Goal: Use online tool/utility: Utilize a website feature to perform a specific function

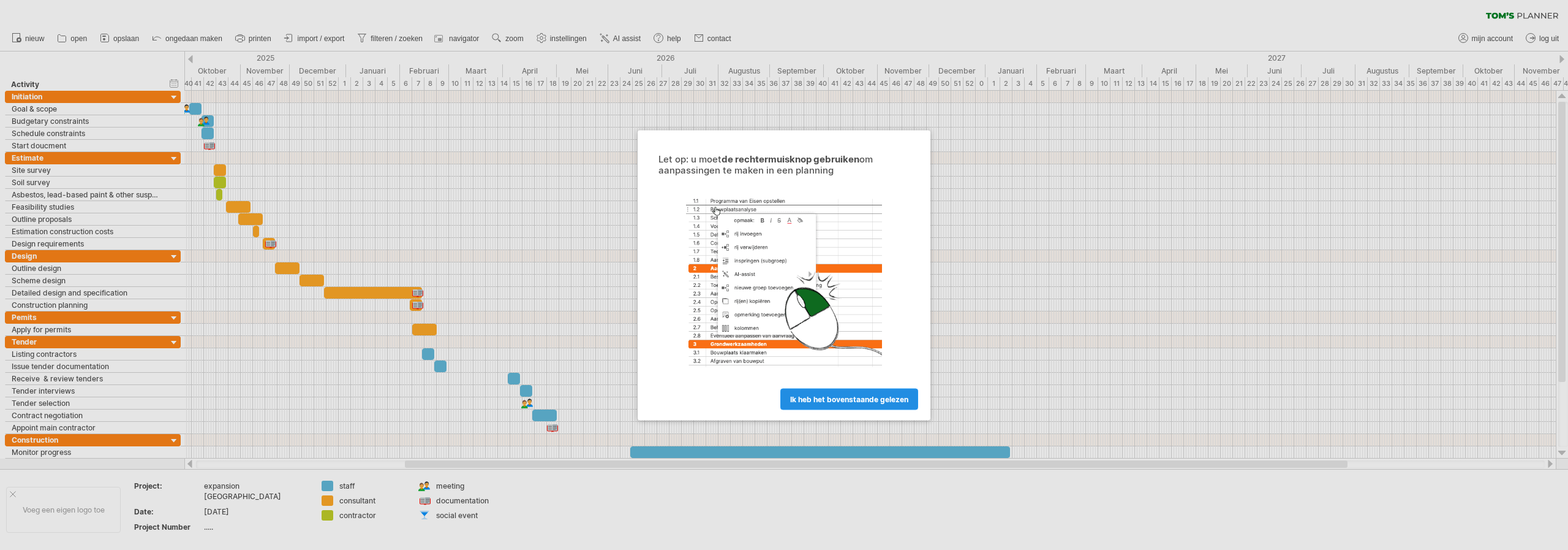
click at [841, 396] on span "ik heb het bovenstaande gelezen" at bounding box center [849, 398] width 118 height 9
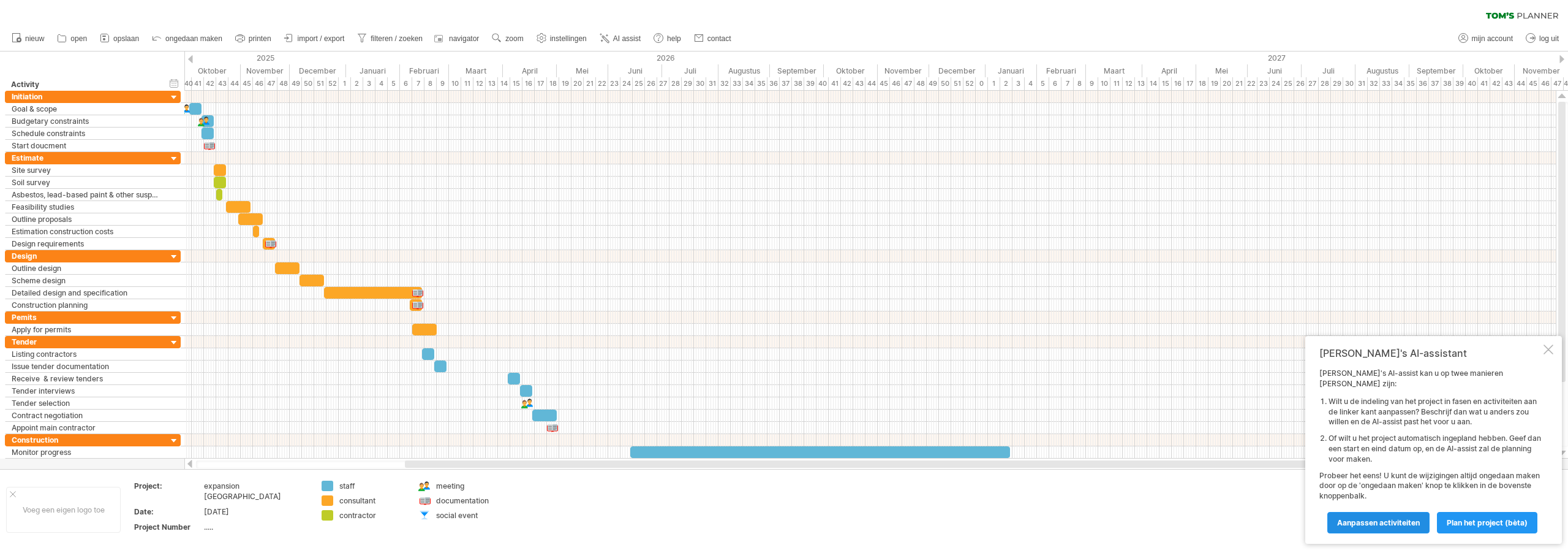
click at [1394, 522] on span "Aanpassen activiteiten" at bounding box center [1379, 522] width 83 height 9
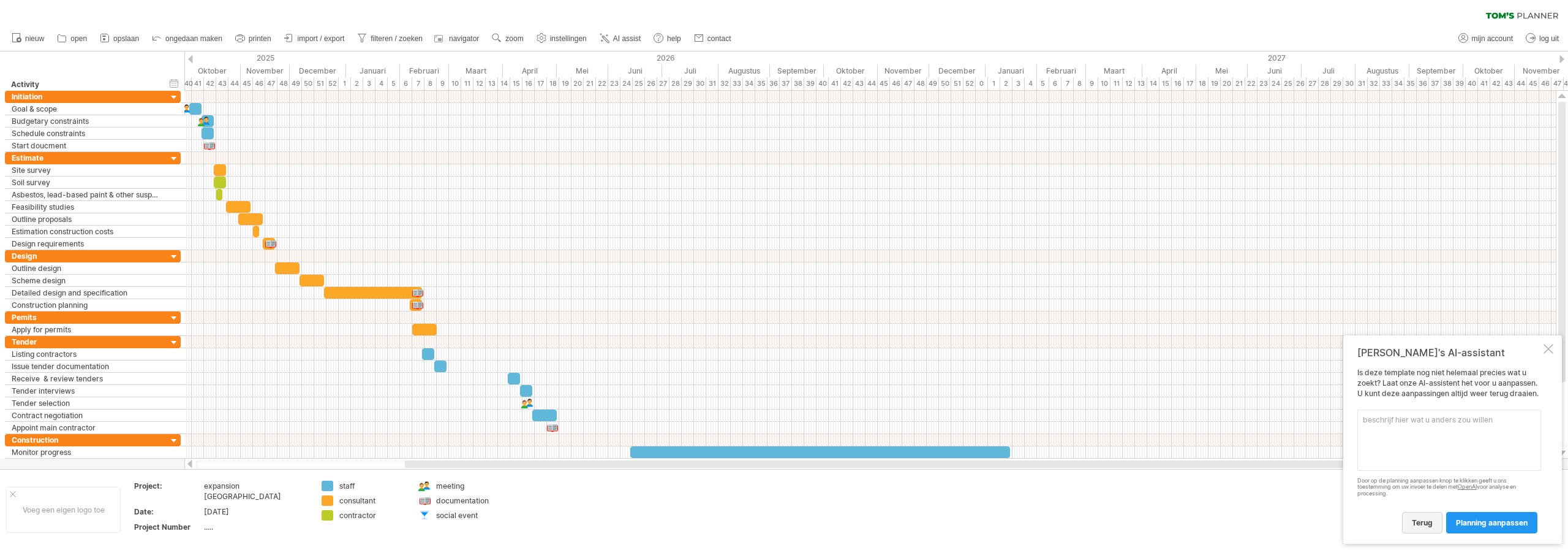
click at [1425, 518] on span "terug" at bounding box center [1422, 522] width 21 height 9
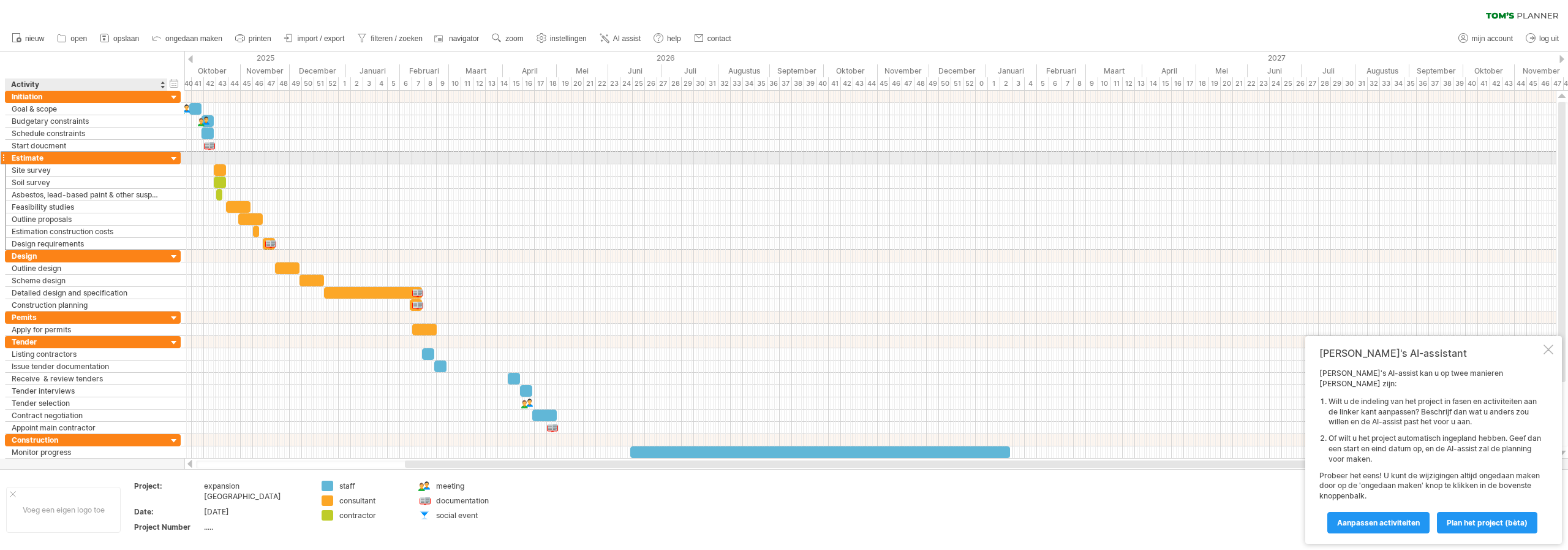
click at [50, 156] on div "Estimate" at bounding box center [86, 157] width 150 height 12
click at [169, 160] on div at bounding box center [174, 159] width 12 height 12
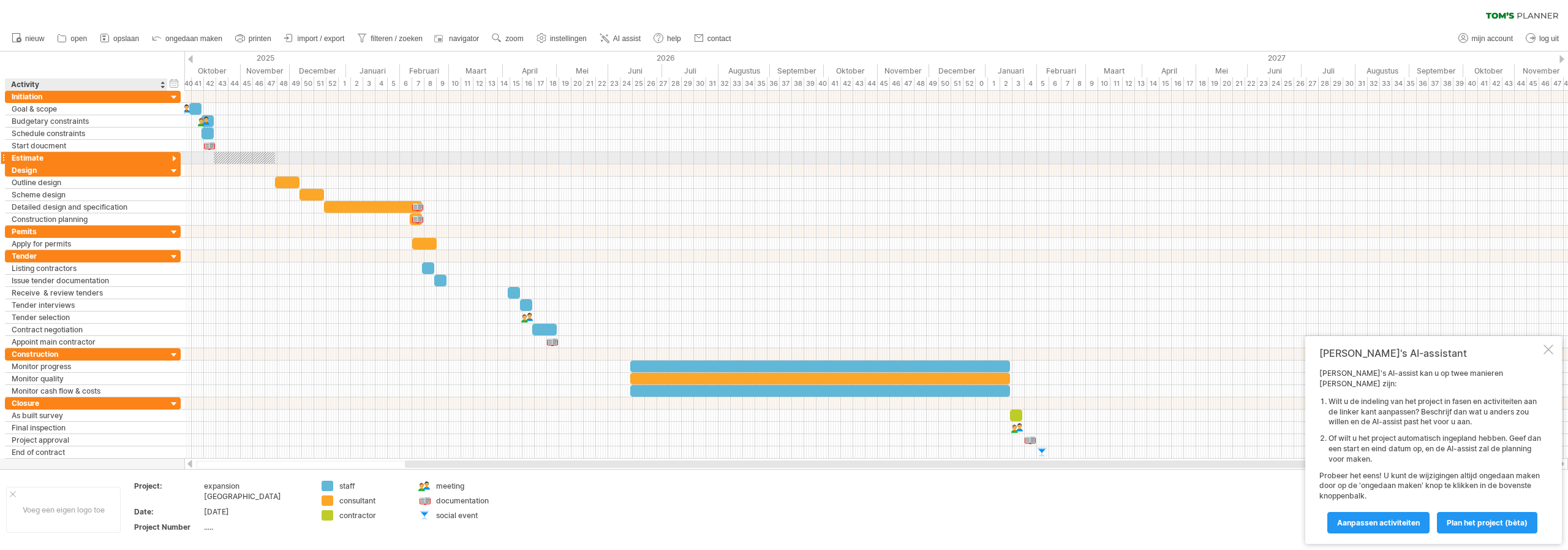
click at [174, 161] on div at bounding box center [174, 159] width 12 height 12
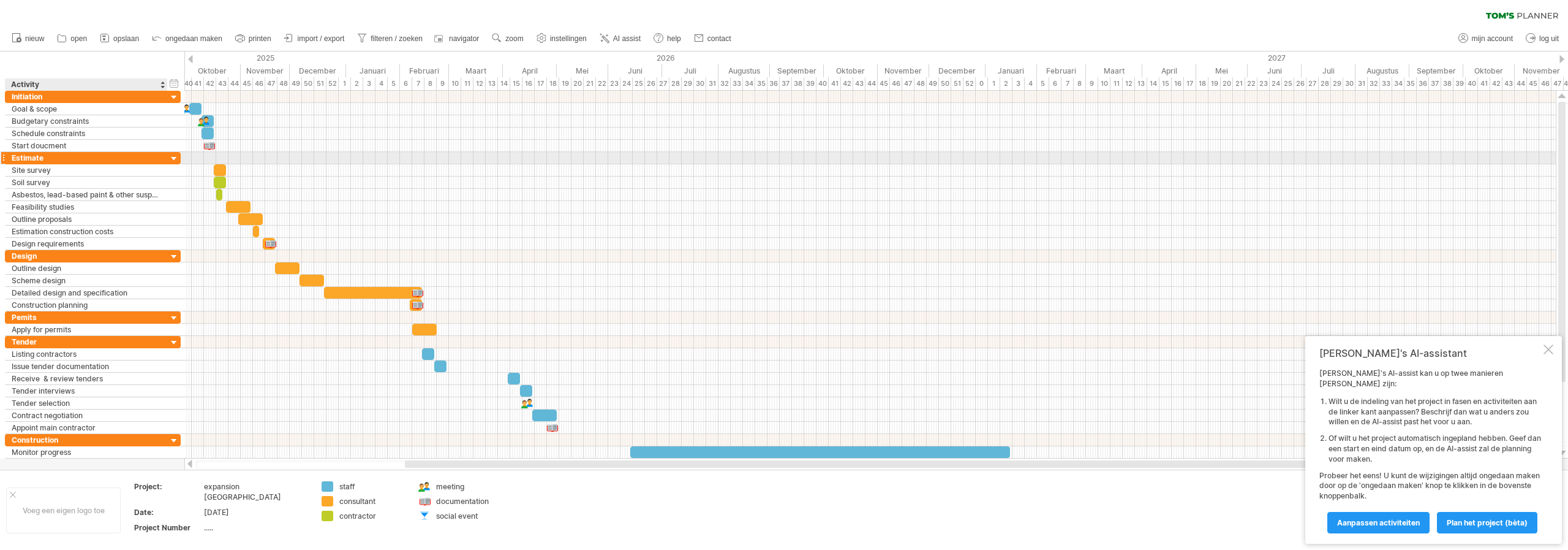
click at [174, 161] on div at bounding box center [174, 159] width 12 height 12
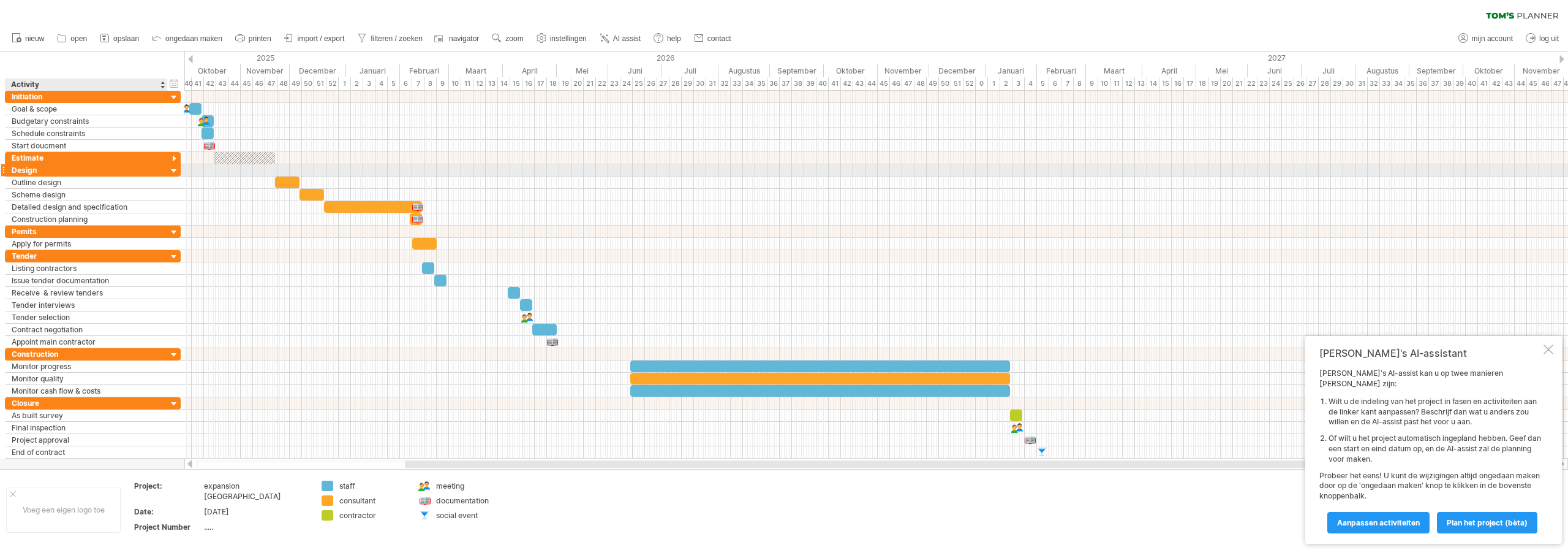
click at [174, 170] on div at bounding box center [174, 171] width 12 height 12
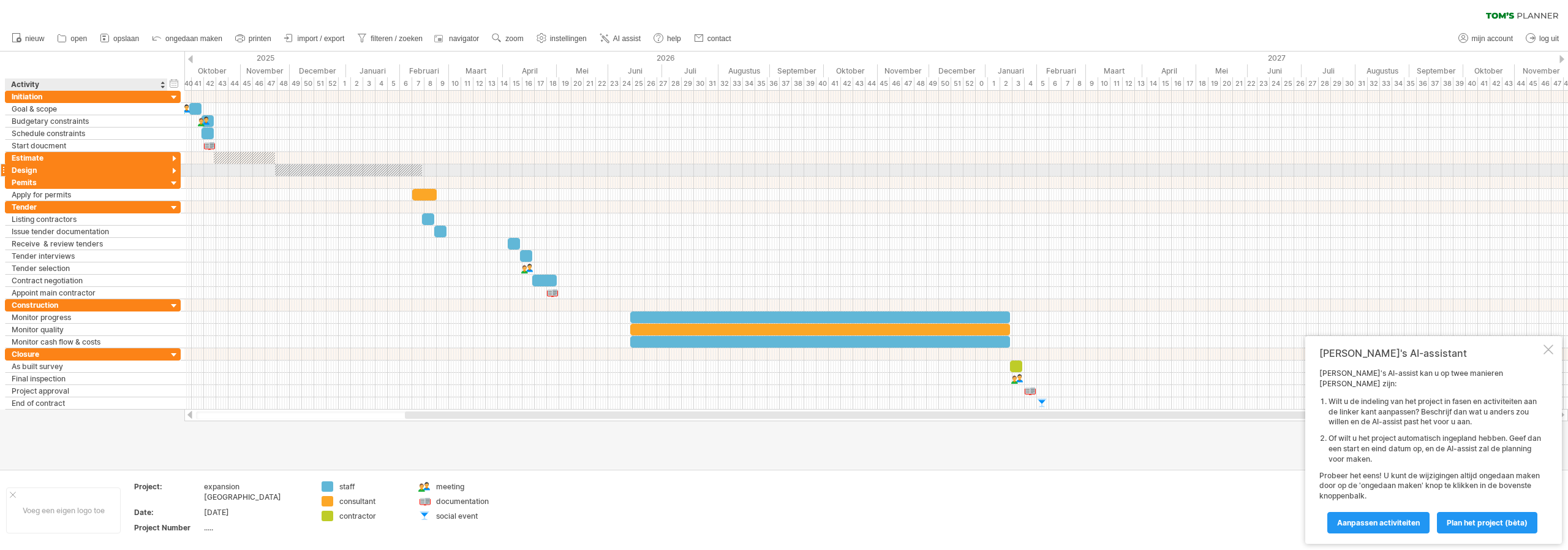
click at [171, 169] on div at bounding box center [174, 171] width 12 height 12
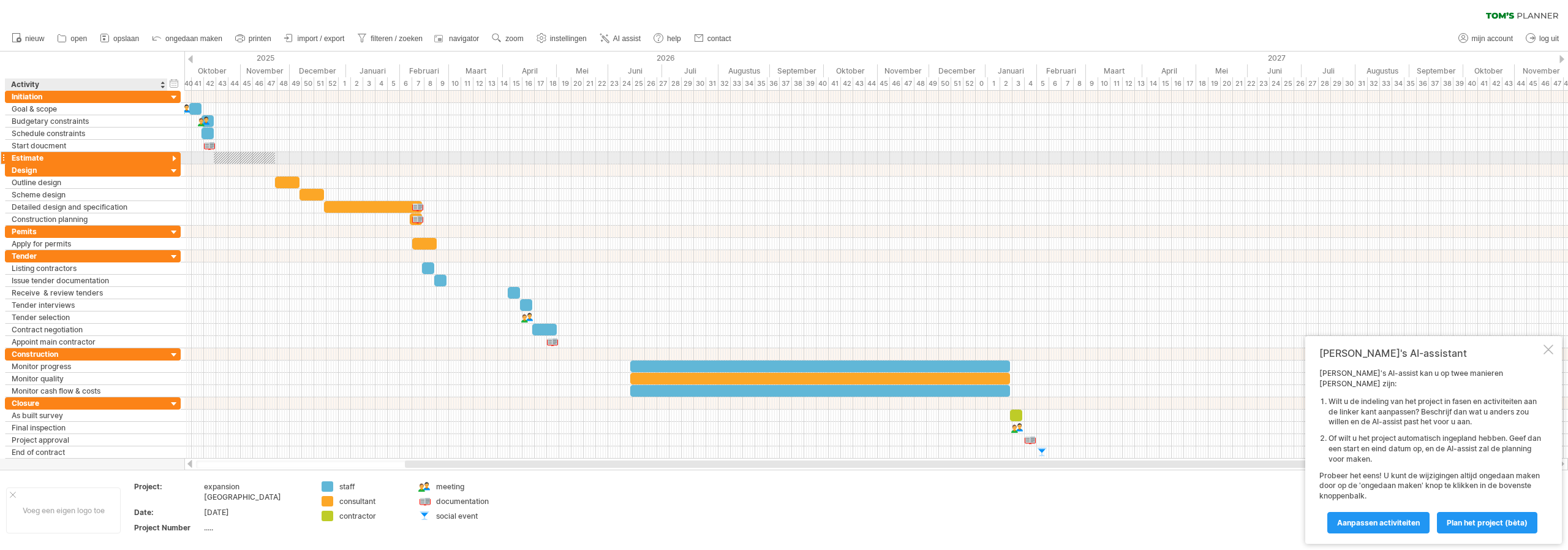
click at [170, 157] on div at bounding box center [174, 159] width 12 height 12
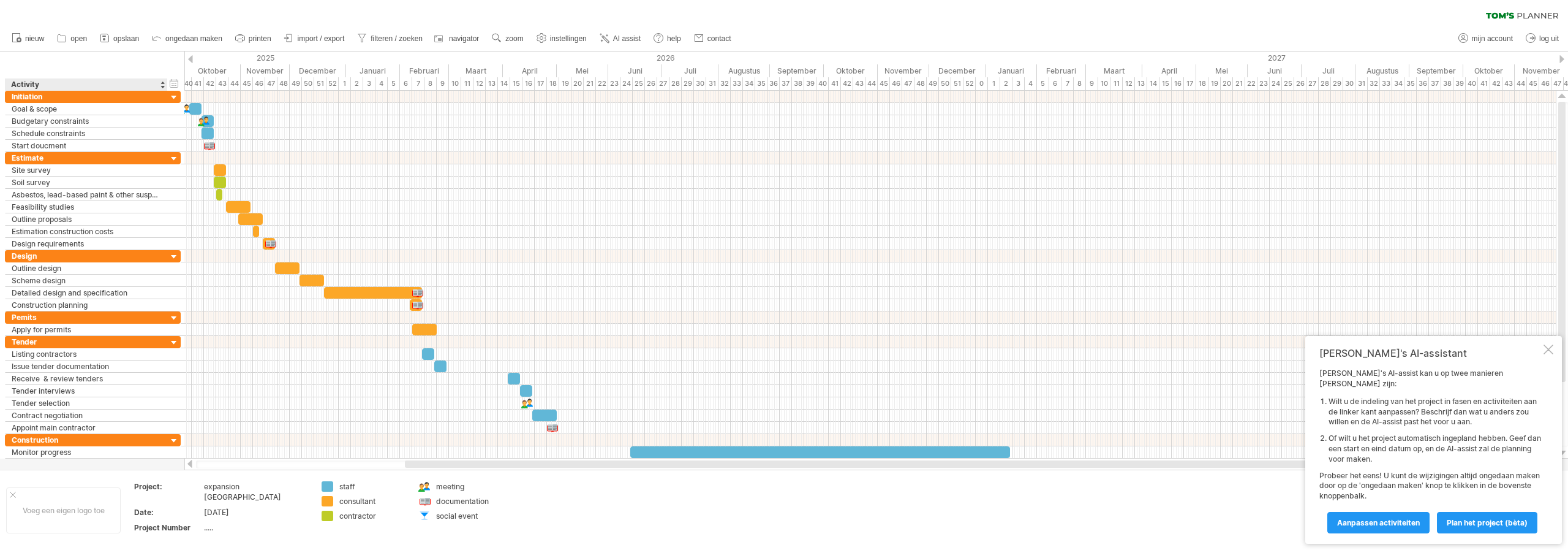
click at [165, 85] on div at bounding box center [167, 84] width 5 height 12
click at [160, 85] on div "Activity" at bounding box center [85, 84] width 150 height 12
click at [162, 85] on div at bounding box center [162, 84] width 5 height 12
click at [163, 85] on div at bounding box center [162, 84] width 5 height 12
click at [50, 95] on div "Initiation" at bounding box center [86, 96] width 150 height 12
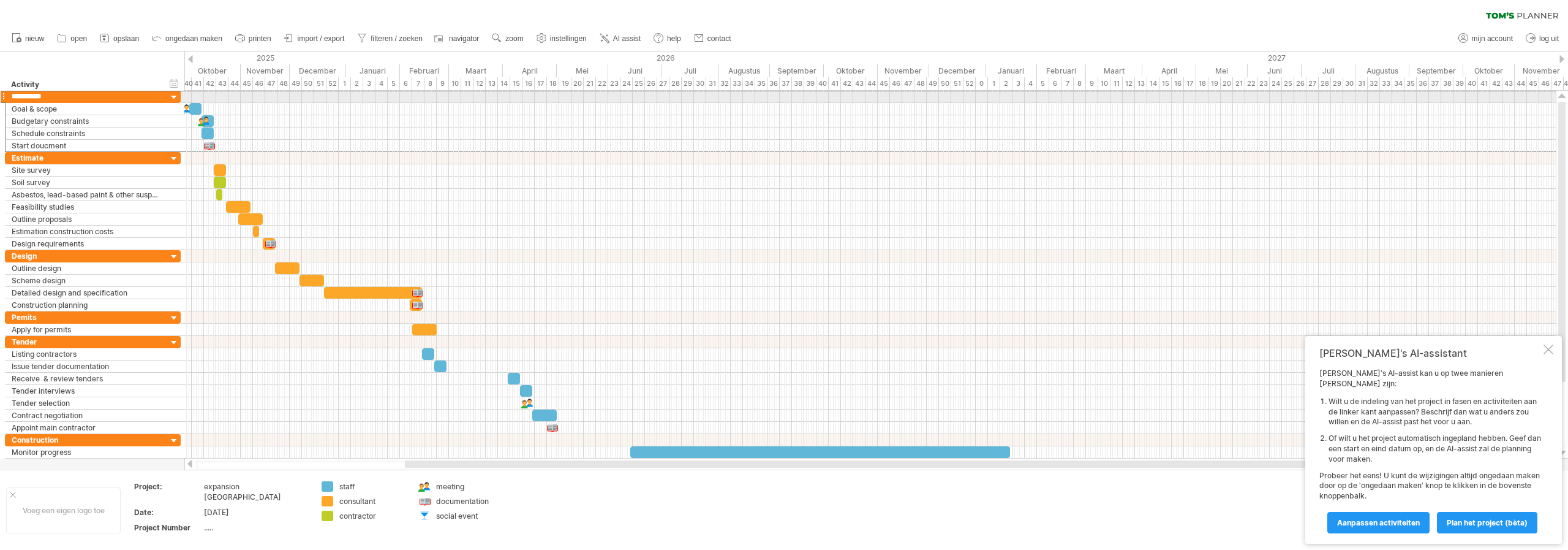
drag, startPoint x: 50, startPoint y: 95, endPoint x: 0, endPoint y: 95, distance: 50.0
click at [0, 95] on div "**********" at bounding box center [91, 281] width 182 height 380
type input "**********"
click at [54, 111] on div "Goal & scope" at bounding box center [86, 108] width 150 height 12
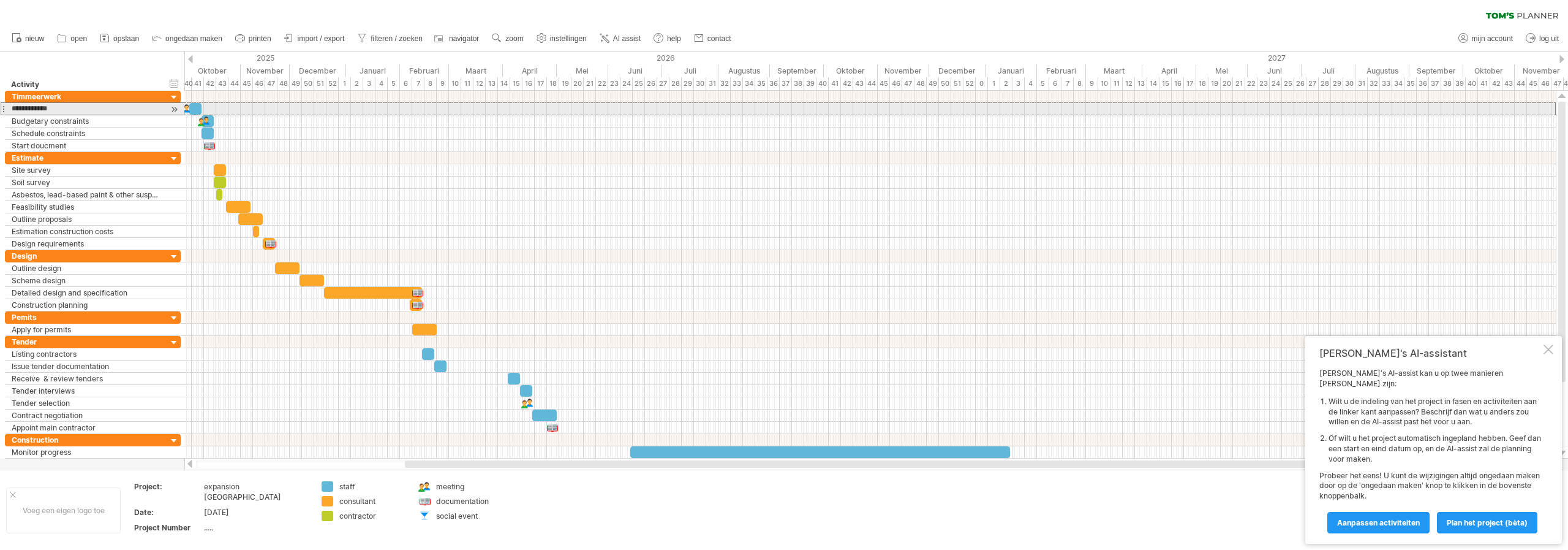
drag, startPoint x: 63, startPoint y: 111, endPoint x: 0, endPoint y: 114, distance: 63.1
click at [0, 114] on div "**********" at bounding box center [91, 281] width 182 height 380
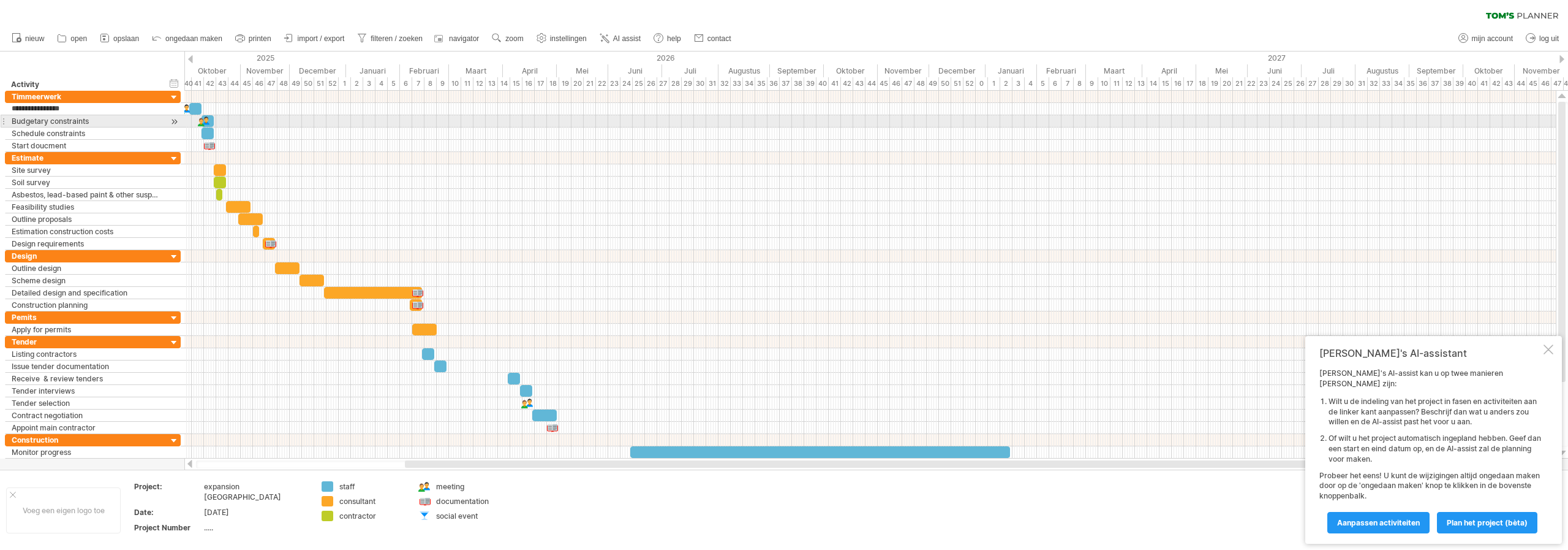
type input "**********"
click at [62, 116] on div "Budgetary constraints" at bounding box center [86, 120] width 150 height 12
click at [196, 107] on div at bounding box center [195, 108] width 12 height 12
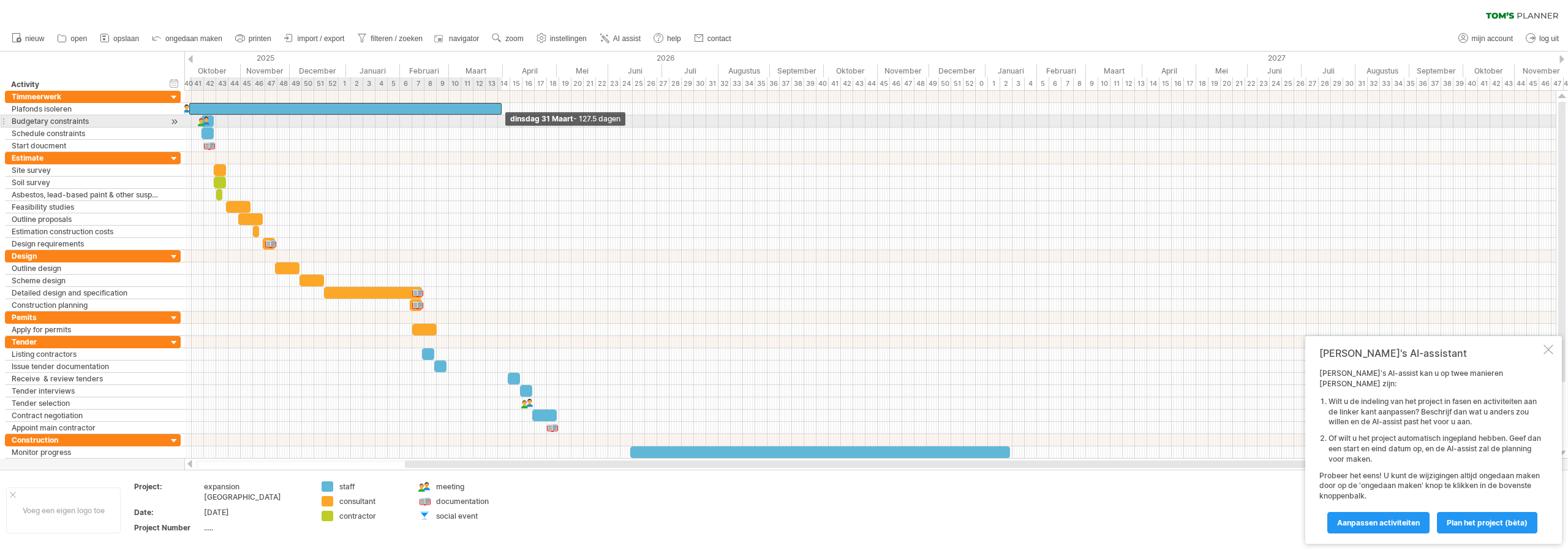
drag, startPoint x: 200, startPoint y: 109, endPoint x: 500, endPoint y: 123, distance: 300.3
click at [500, 123] on div "dinsdag 31 Maart - 127.5 dagen vrijdag 03 Oktober" at bounding box center [870, 275] width 1372 height 367
click at [185, 105] on div at bounding box center [184, 108] width 12 height 12
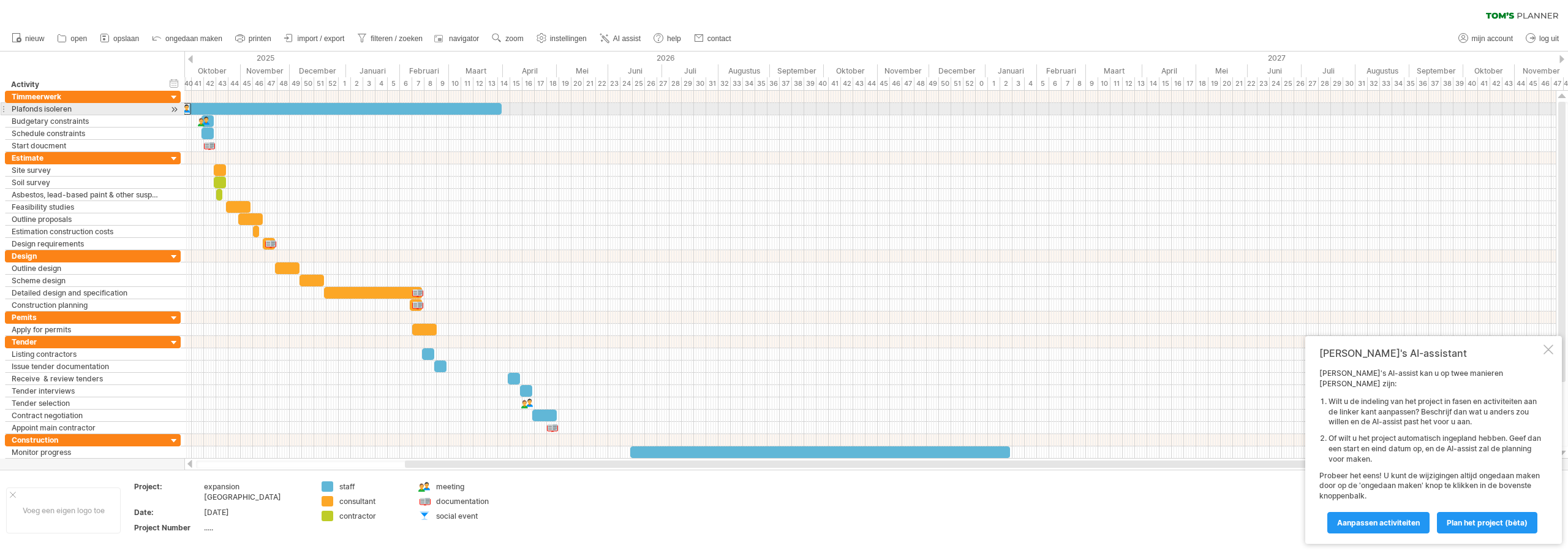
click at [185, 105] on div at bounding box center [185, 108] width 14 height 12
click at [185, 105] on div at bounding box center [184, 108] width 12 height 12
click at [185, 105] on div at bounding box center [185, 108] width 14 height 12
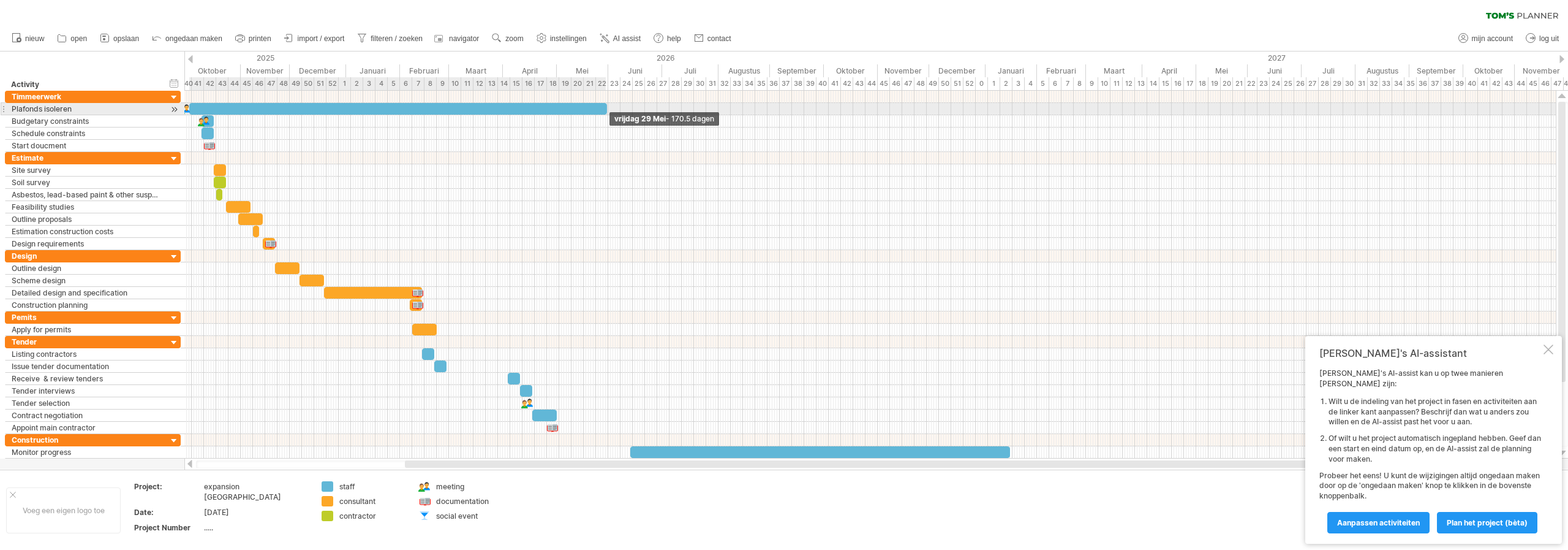
drag, startPoint x: 502, startPoint y: 109, endPoint x: 607, endPoint y: 104, distance: 105.1
click at [607, 104] on span at bounding box center [607, 108] width 5 height 12
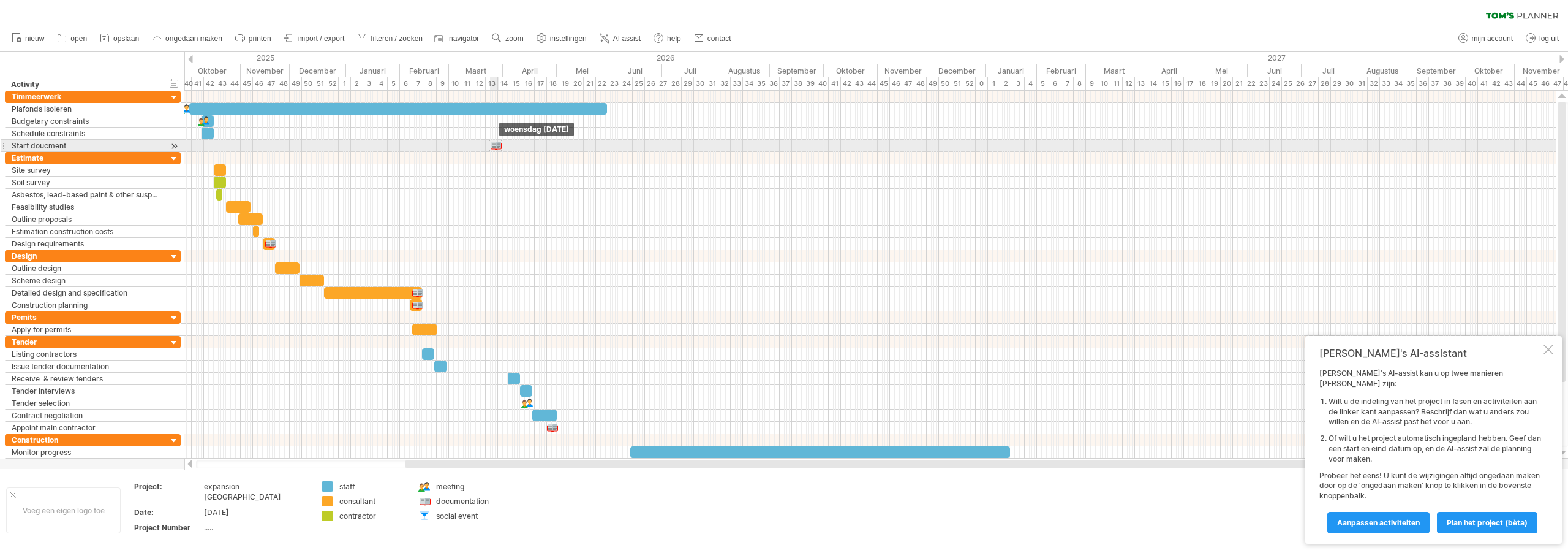
drag, startPoint x: 211, startPoint y: 144, endPoint x: 497, endPoint y: 148, distance: 286.0
click at [497, 148] on div at bounding box center [496, 145] width 14 height 12
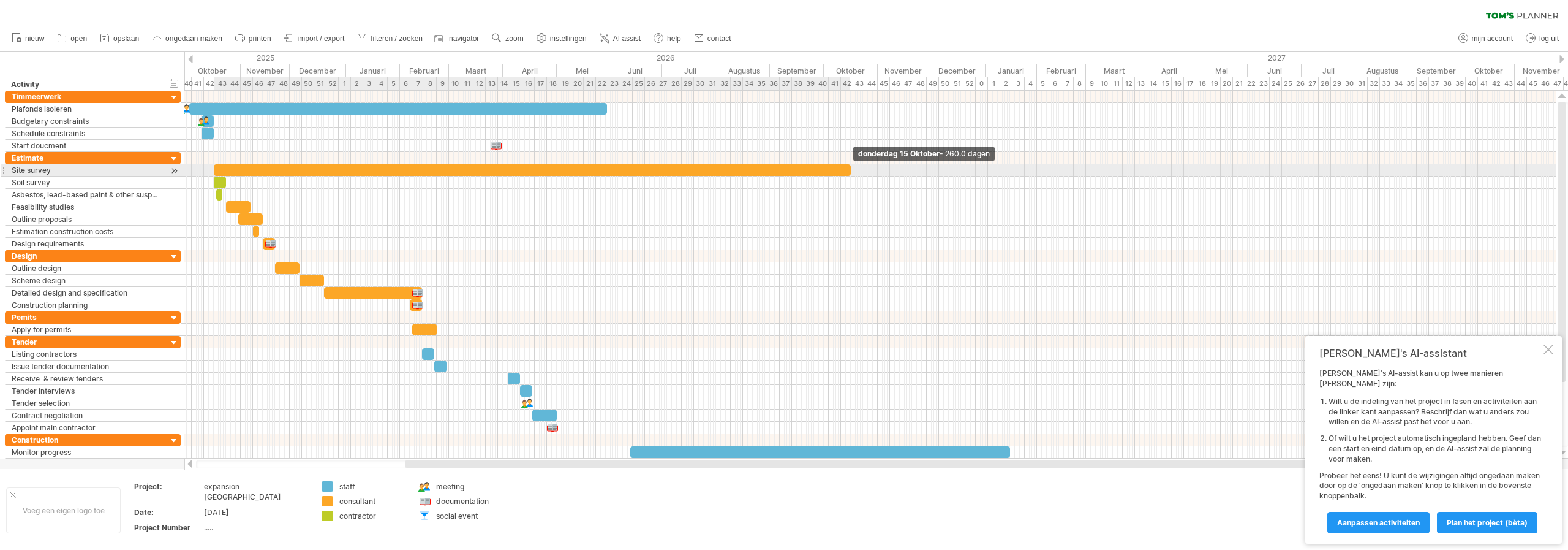
drag, startPoint x: 227, startPoint y: 170, endPoint x: 851, endPoint y: 170, distance: 624.0
click at [851, 170] on span at bounding box center [850, 170] width 5 height 12
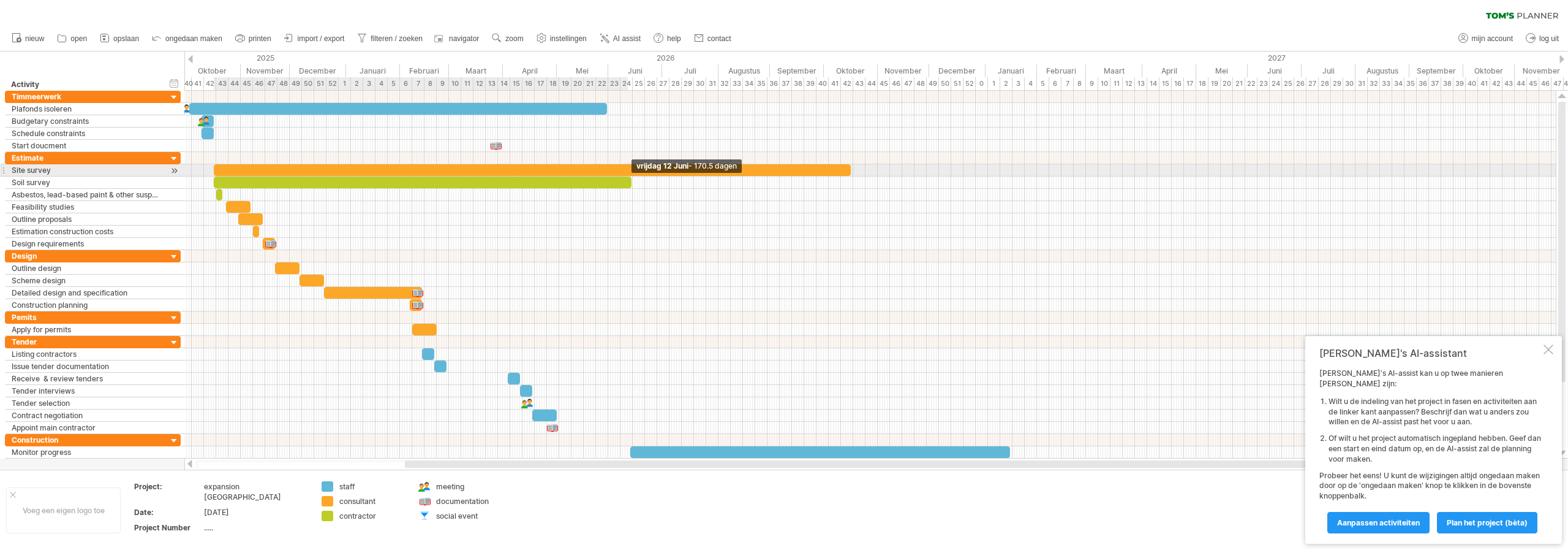
drag, startPoint x: 226, startPoint y: 185, endPoint x: 631, endPoint y: 174, distance: 405.1
click at [609, 174] on div at bounding box center [609, 200] width 0 height 98
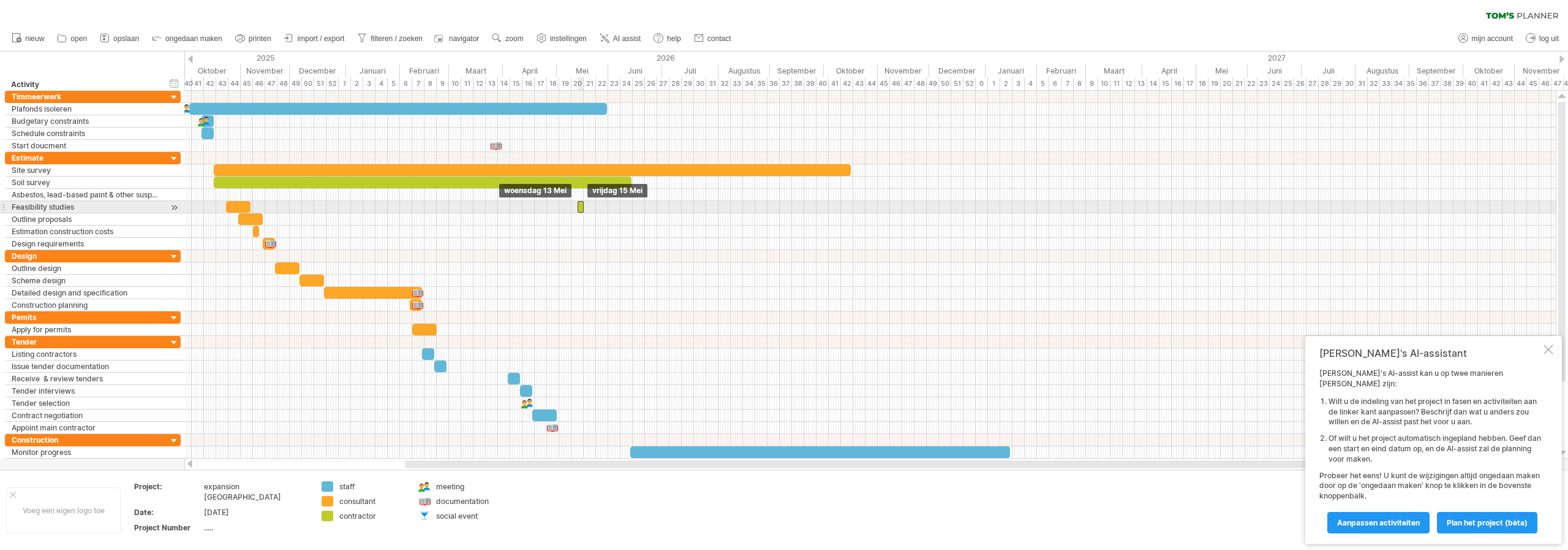
drag, startPoint x: 242, startPoint y: 195, endPoint x: 581, endPoint y: 202, distance: 339.1
click at [220, 192] on div at bounding box center [870, 195] width 1372 height 12
click at [521, 193] on div at bounding box center [870, 195] width 1372 height 12
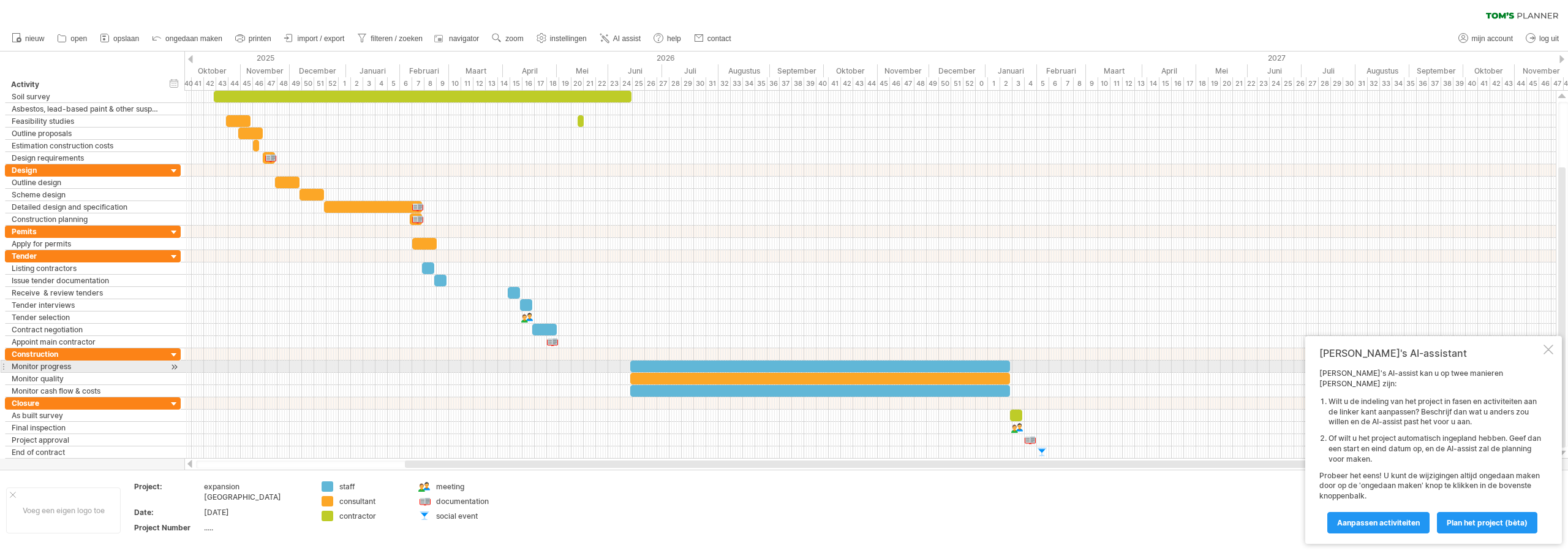
click at [1548, 354] on div at bounding box center [1549, 349] width 10 height 10
